Goal: Check status: Check status

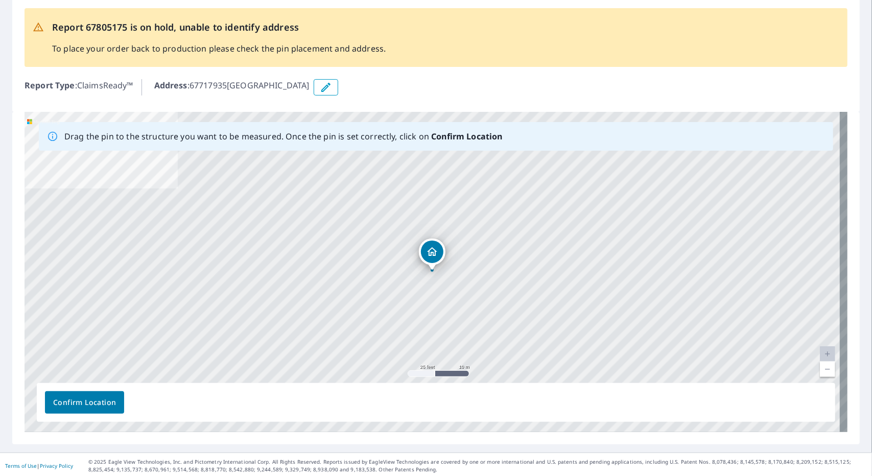
scroll to position [51, 0]
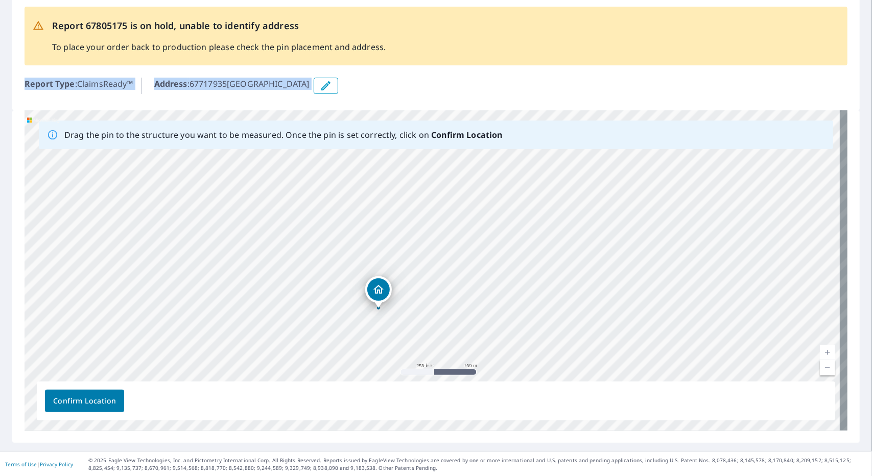
drag, startPoint x: 492, startPoint y: 76, endPoint x: 501, endPoint y: 45, distance: 32.0
click at [501, 45] on div "Report 67805175 is on hold, unable to identify address To place your order back…" at bounding box center [436, 52] width 848 height 116
click at [500, 91] on div "Address : 67717935, Lakeshore, FL, 33854" at bounding box center [500, 86] width 693 height 16
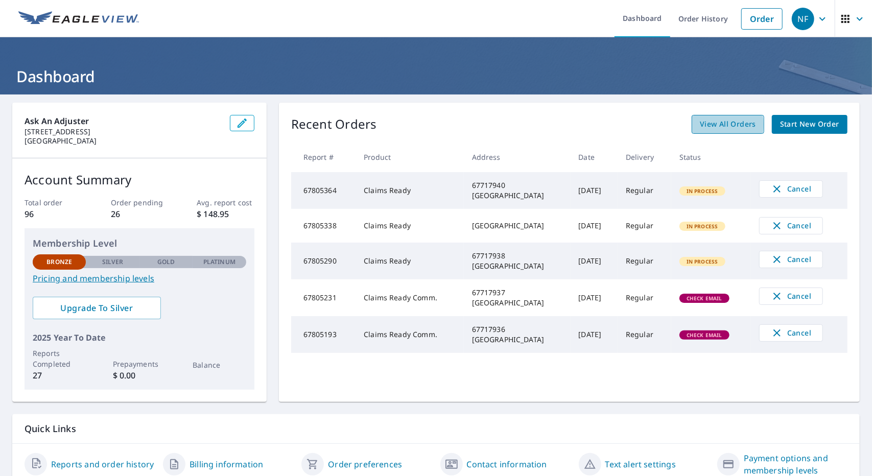
click at [700, 125] on span "View All Orders" at bounding box center [728, 124] width 56 height 13
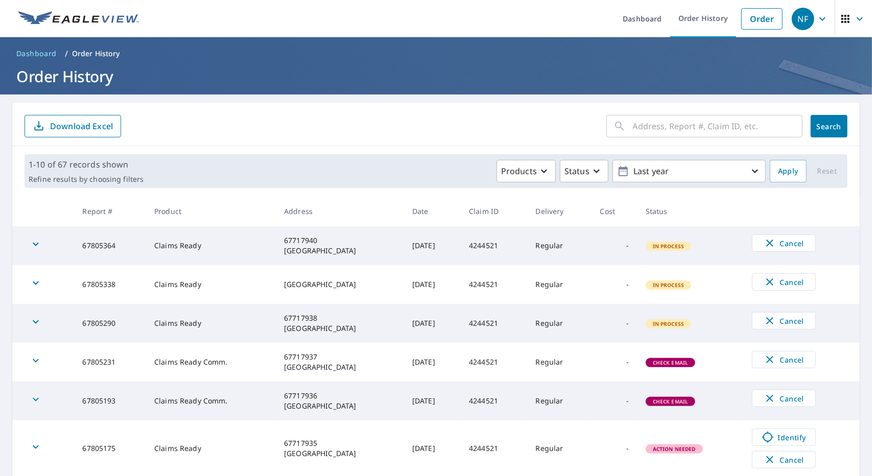
click at [445, 116] on form "​ Search Download Excel" at bounding box center [436, 126] width 823 height 22
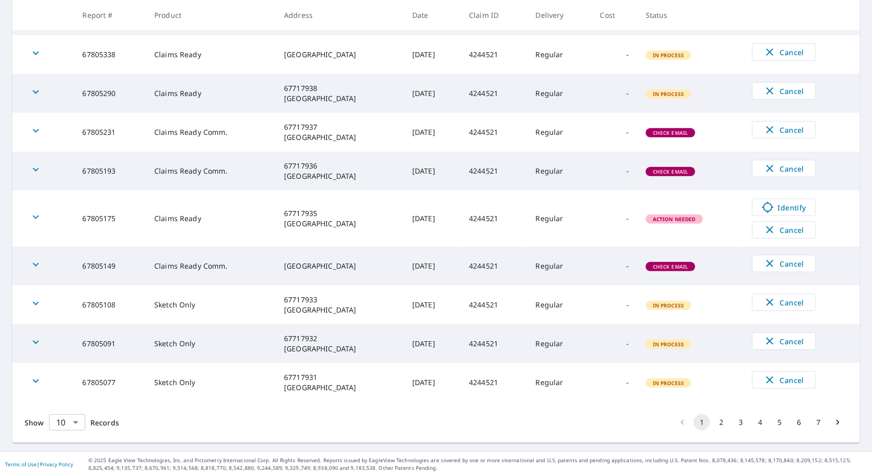
click at [79, 428] on body "NF NF Dashboard Order History Order NF Dashboard / Order History Order History …" at bounding box center [436, 238] width 872 height 476
click at [72, 422] on li "25" at bounding box center [67, 418] width 36 height 18
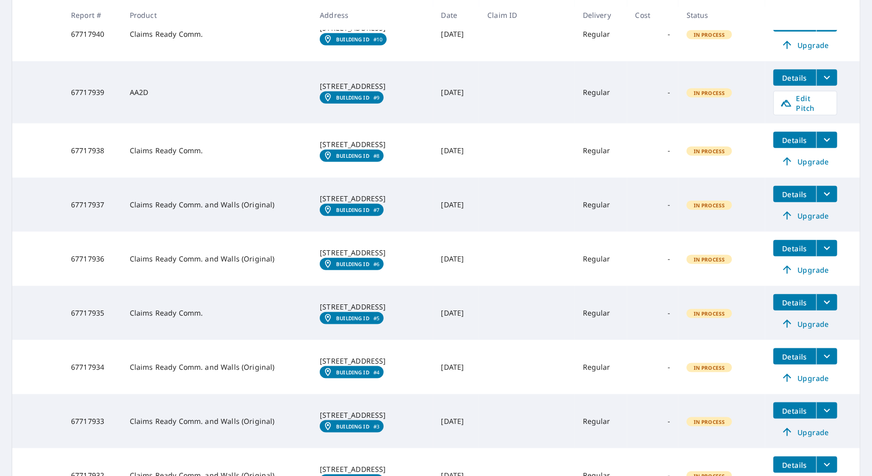
scroll to position [664, 0]
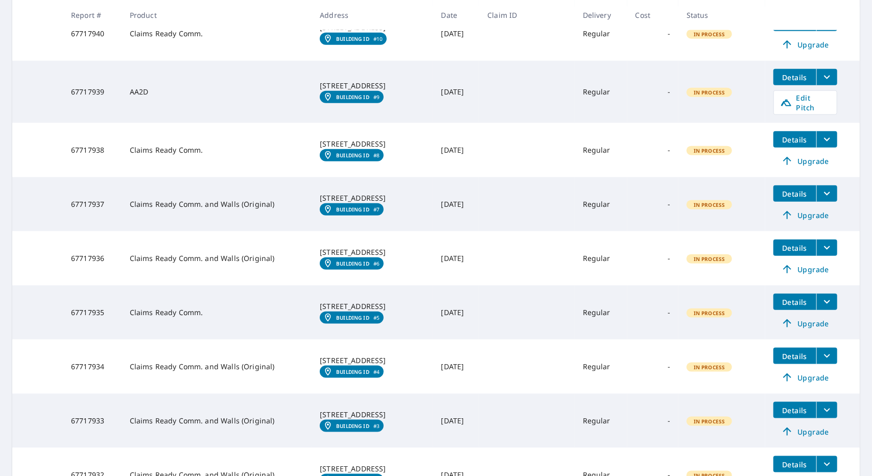
click at [341, 316] on em "Building ID" at bounding box center [352, 318] width 33 height 6
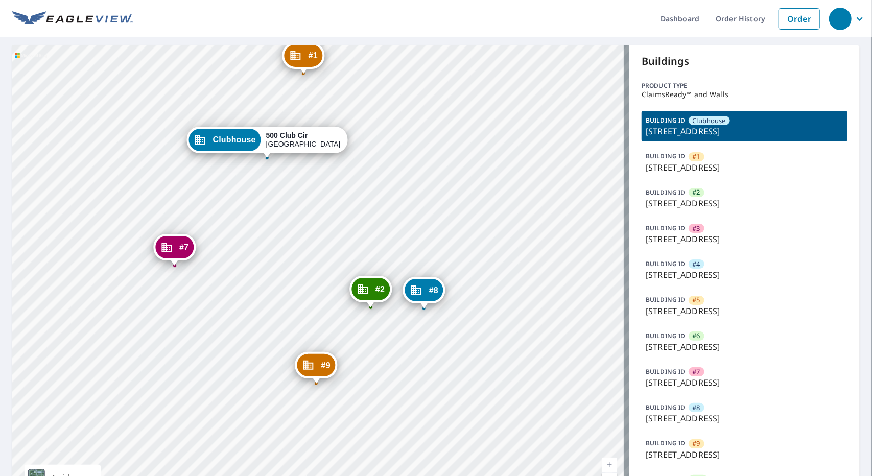
click at [345, 343] on div "#1 1209 Club Cir Lakeshore, FL 33854 #2 1909 Club Cir Lakeshore, FL 33854 #3 80…" at bounding box center [320, 276] width 617 height 463
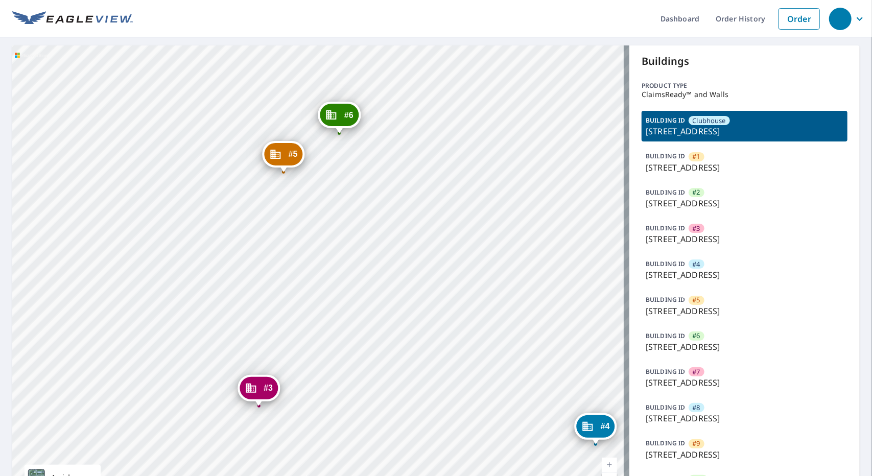
drag, startPoint x: 444, startPoint y: 120, endPoint x: 468, endPoint y: 401, distance: 282.0
click at [468, 401] on div "#1 1209 Club Cir Lakeshore, FL 33854 #2 1909 Club Cir Lakeshore, FL 33854 #3 80…" at bounding box center [320, 276] width 617 height 463
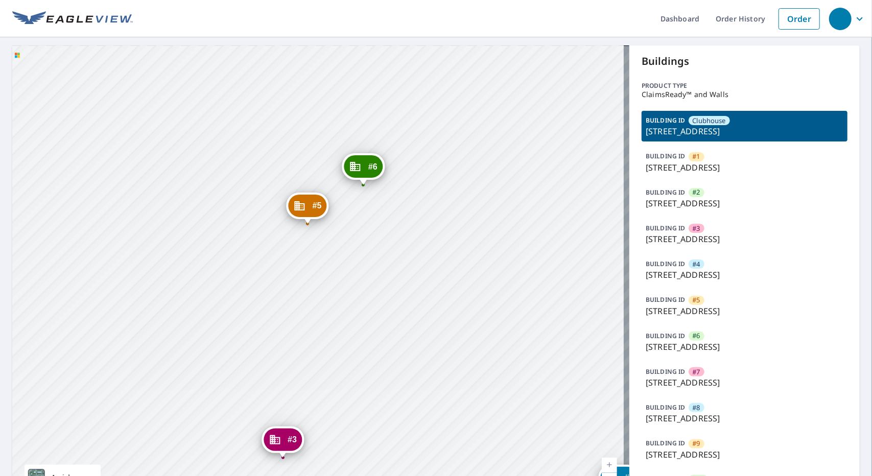
click at [345, 217] on div "#1 1209 Club Cir Lakeshore, FL 33854 #2 1909 Club Cir Lakeshore, FL 33854 #3 80…" at bounding box center [320, 276] width 617 height 463
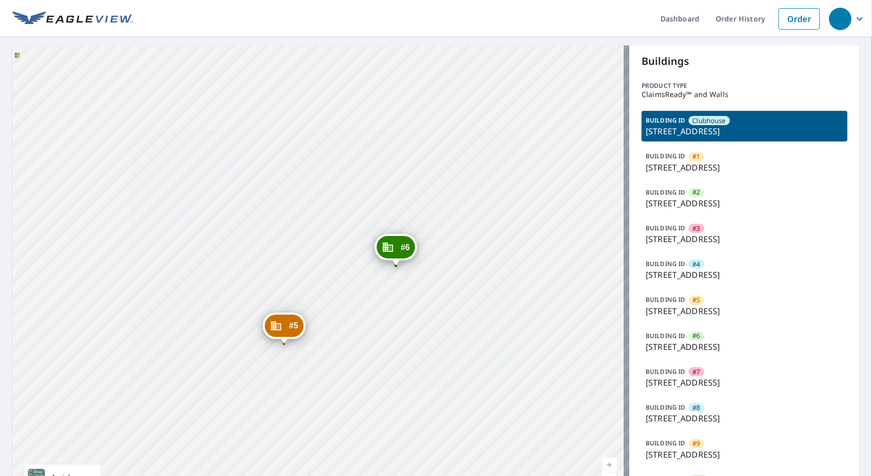
drag, startPoint x: 343, startPoint y: 216, endPoint x: 357, endPoint y: 328, distance: 112.2
click at [357, 328] on div "#1 1209 Club Cir Lakeshore, FL 33854 #2 1909 Club Cir Lakeshore, FL 33854 #3 80…" at bounding box center [320, 276] width 617 height 463
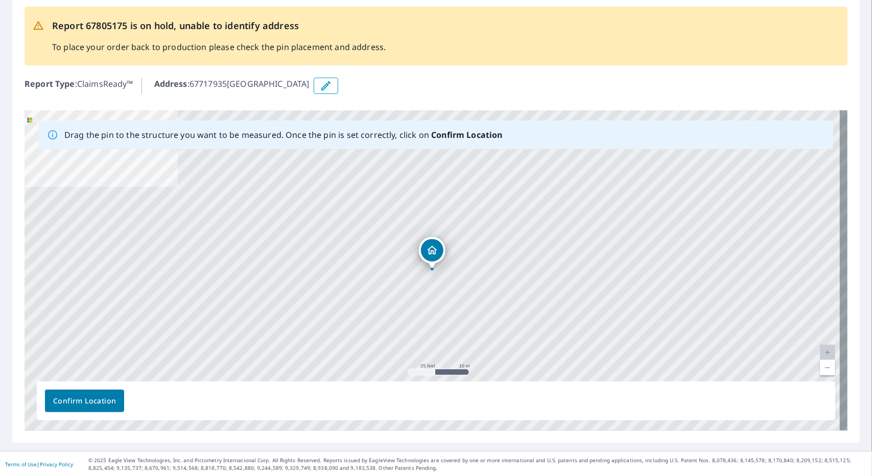
scroll to position [52, 0]
click at [845, 289] on div "Drag the pin to the structure you want to be measured. Once the pin is set corr…" at bounding box center [436, 275] width 848 height 333
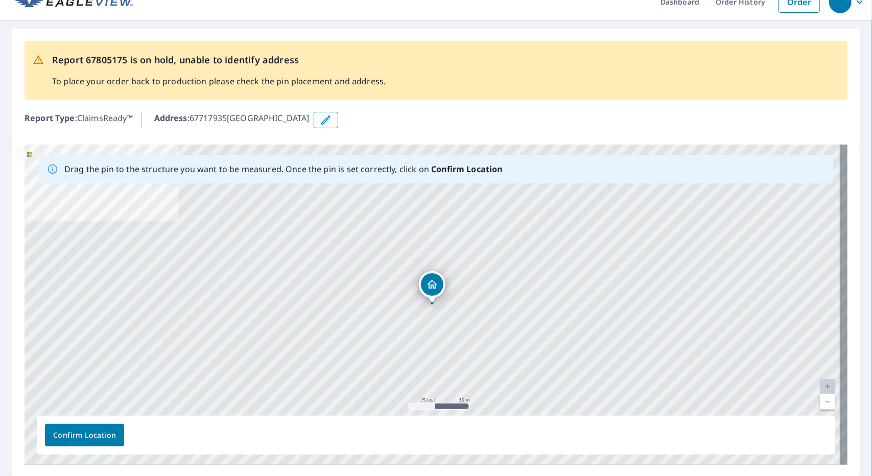
scroll to position [51, 0]
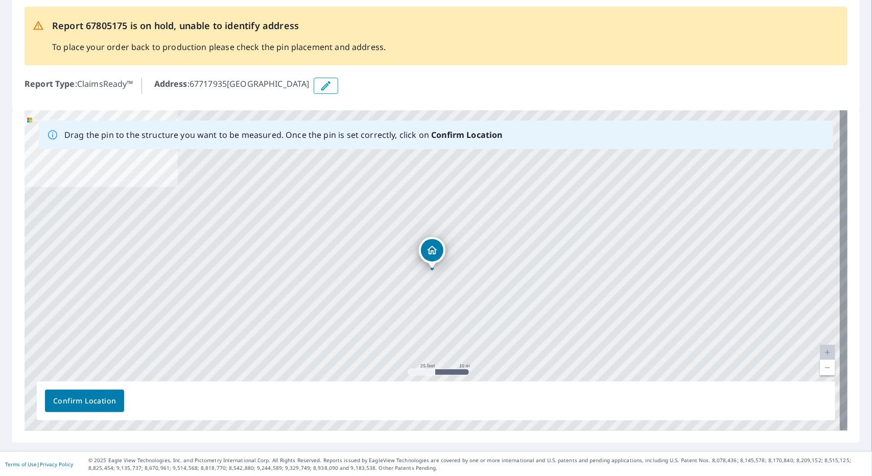
scroll to position [52, 0]
